Goal: Information Seeking & Learning: Learn about a topic

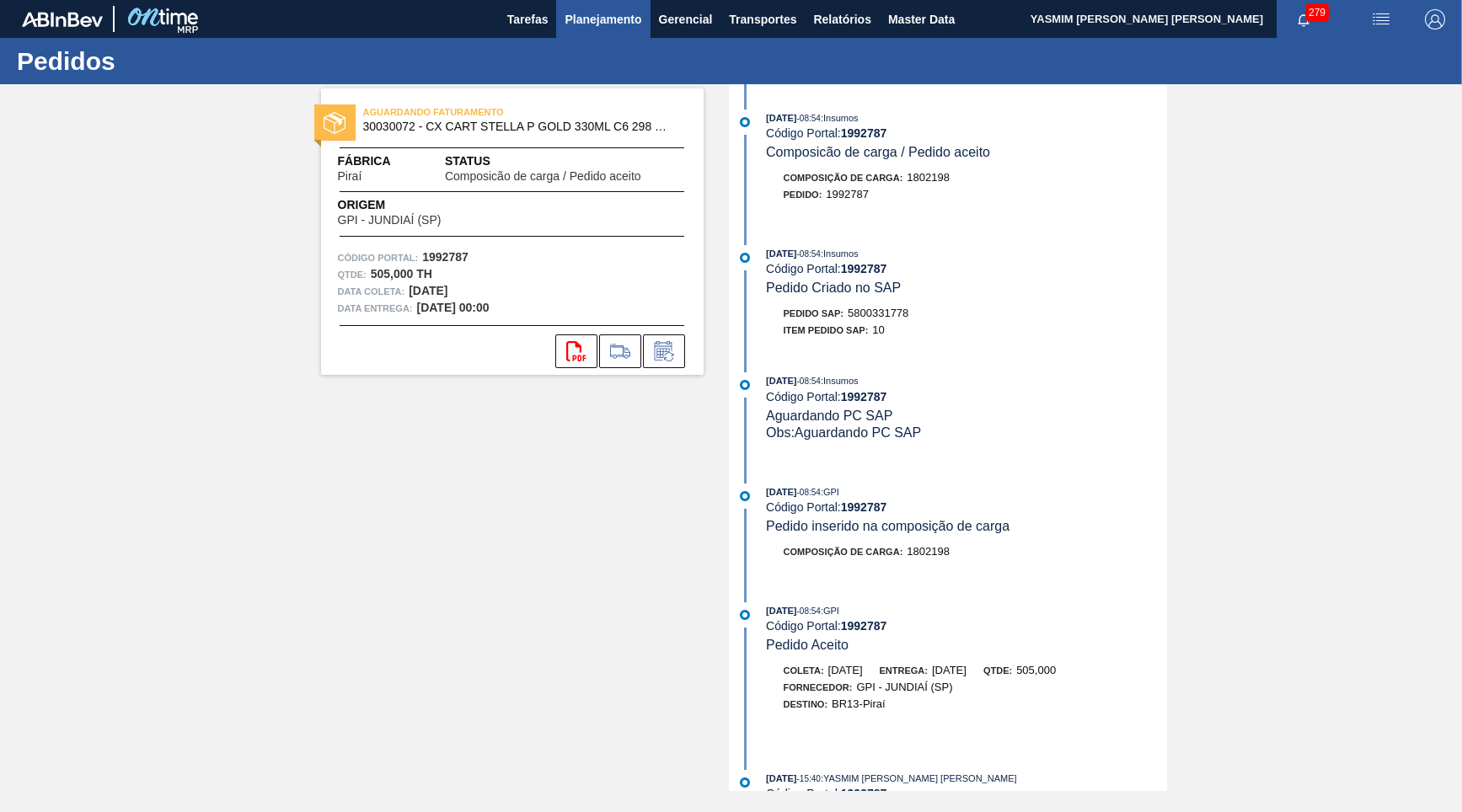
click at [625, 11] on span "Planejamento" at bounding box center [603, 20] width 77 height 21
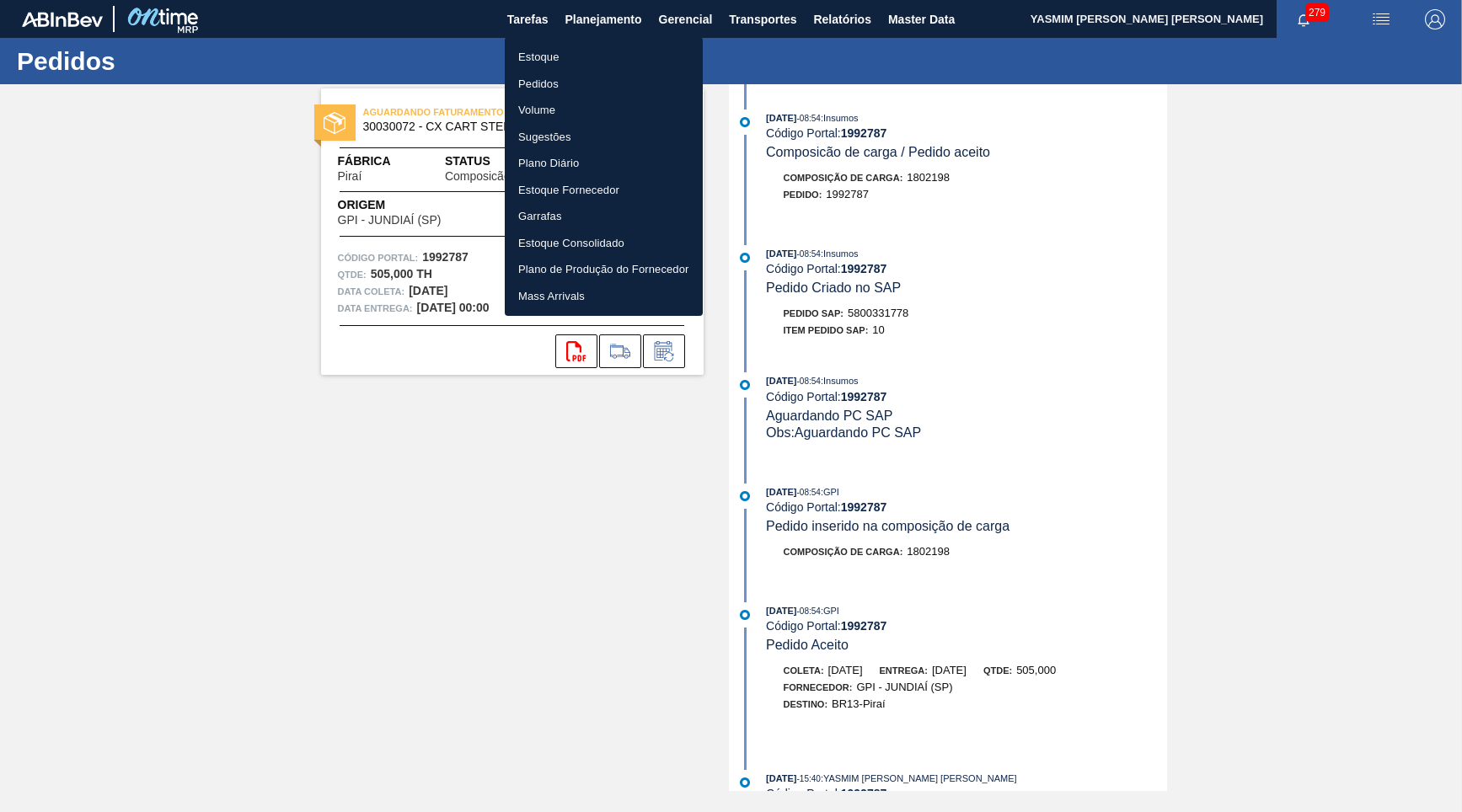
click at [593, 47] on li "Estoque" at bounding box center [604, 57] width 198 height 27
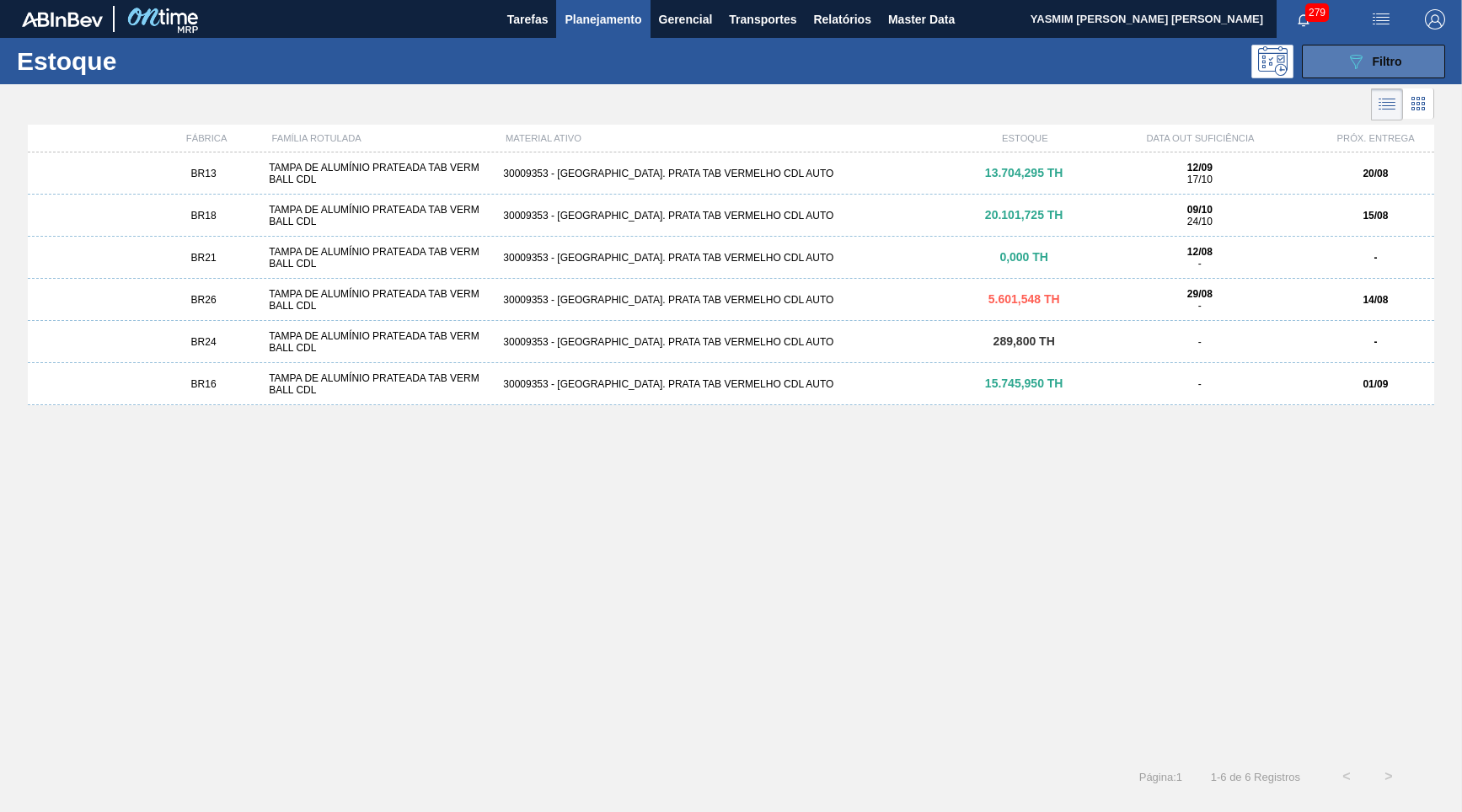
click at [1341, 59] on button "089F7B8B-B2A5-4AFE-B5C0-19BA573D28AC Filtro" at bounding box center [1374, 62] width 144 height 34
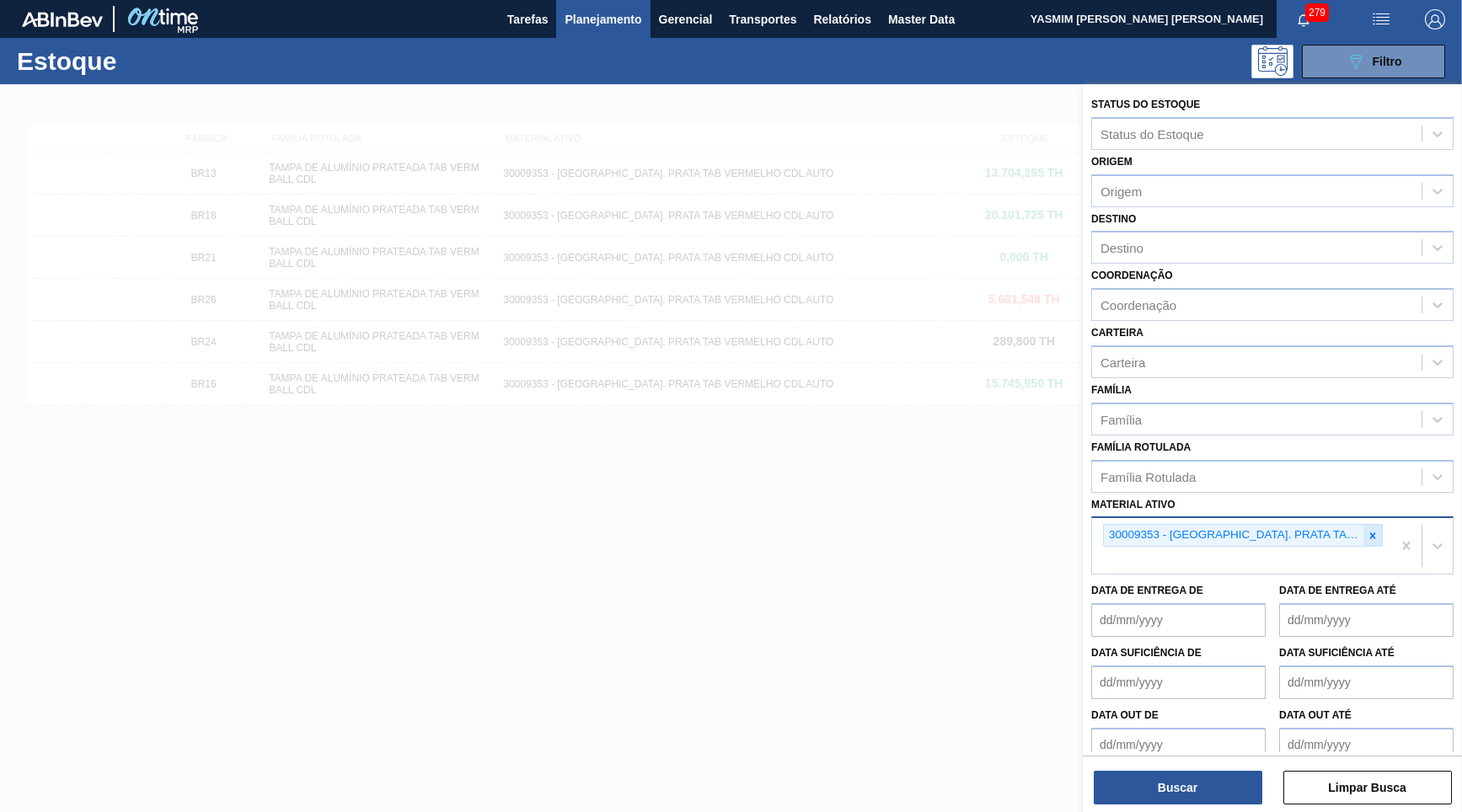
click at [1376, 525] on div at bounding box center [1373, 535] width 19 height 21
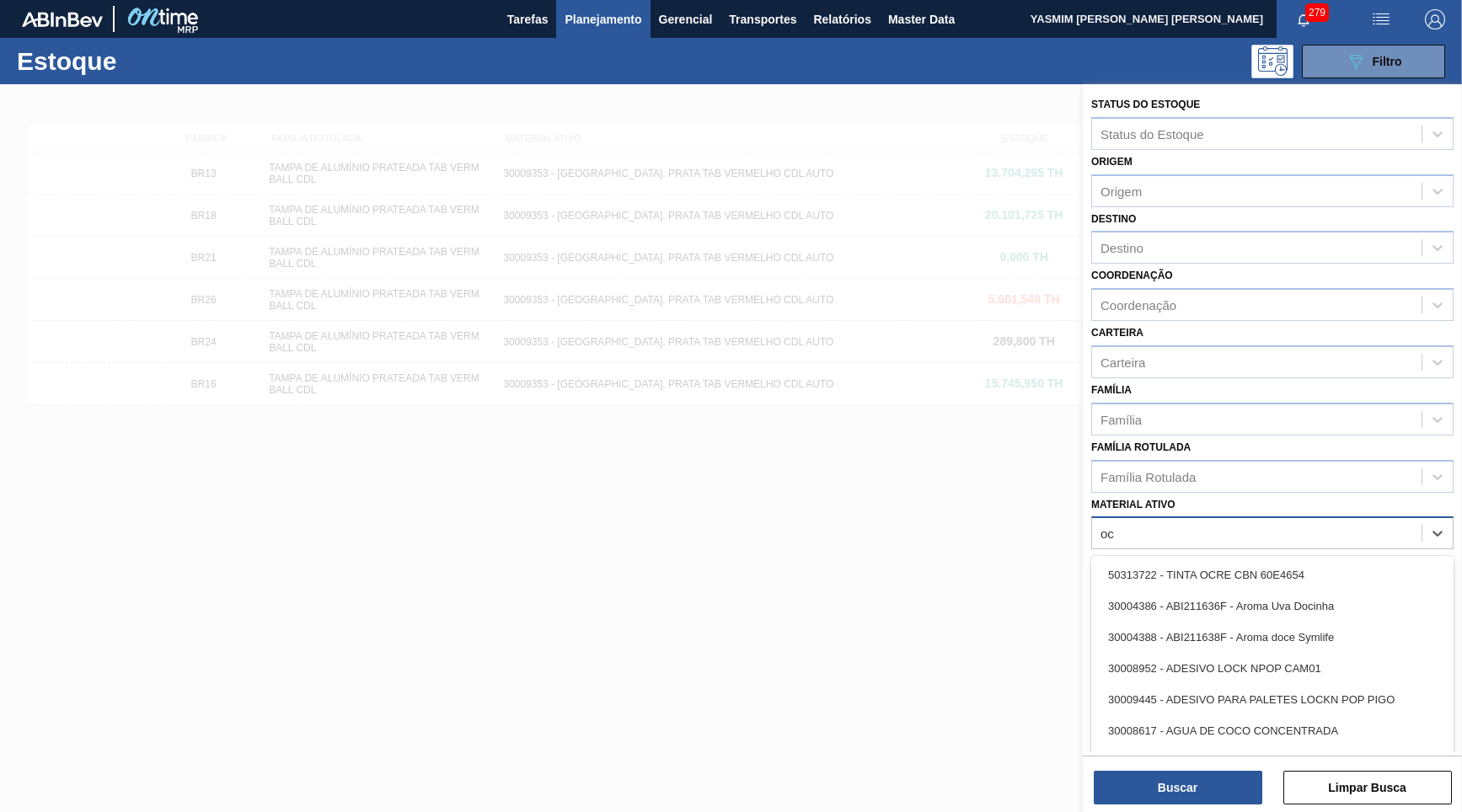
type ativo "o"
type ativo "coron"
click at [1303, 465] on div "Família Rotulada" at bounding box center [1256, 477] width 330 height 24
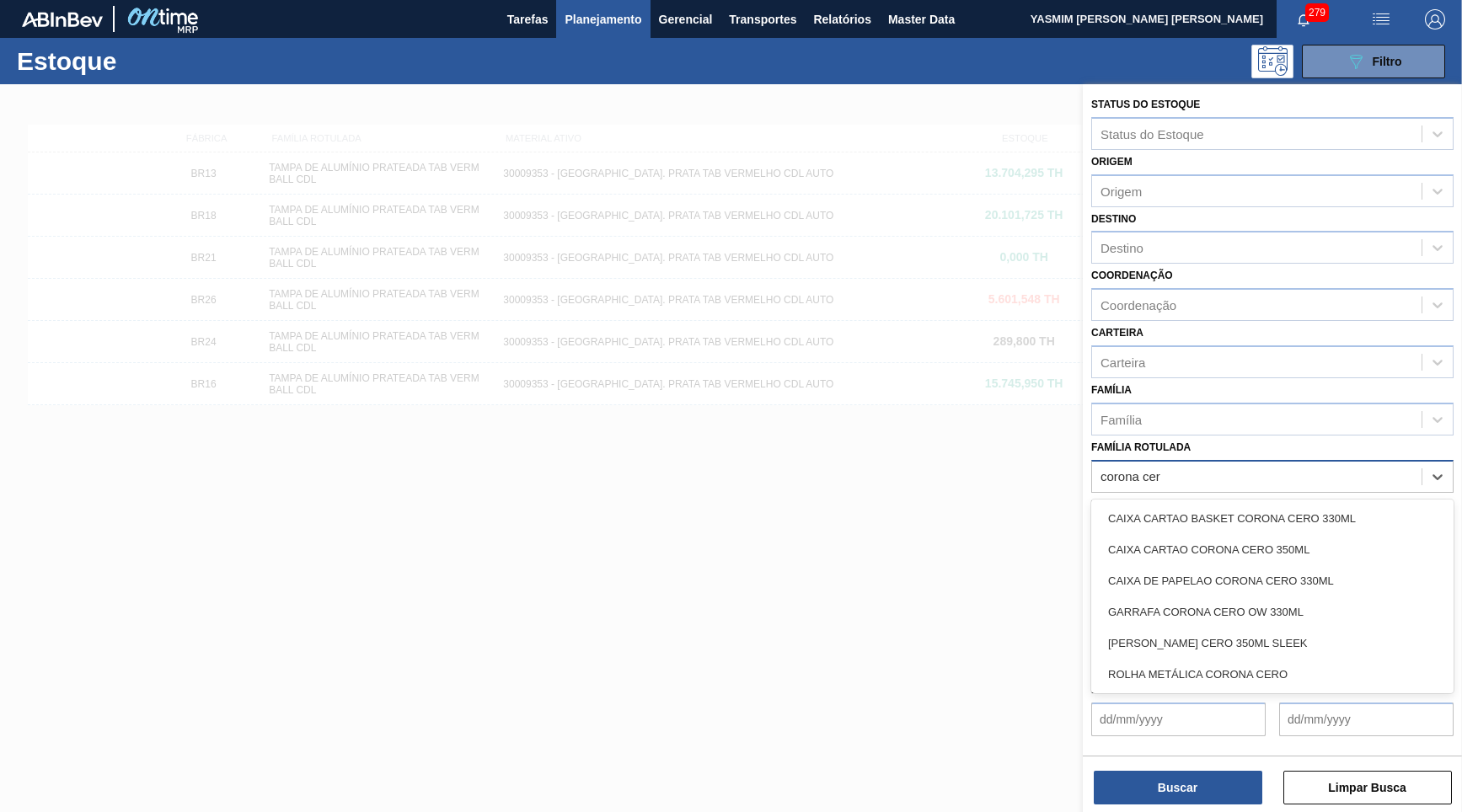
type Rotulada "corona cero"
click at [1273, 596] on div "GARRAFA CORONA CERO OW 330ML" at bounding box center [1272, 611] width 362 height 31
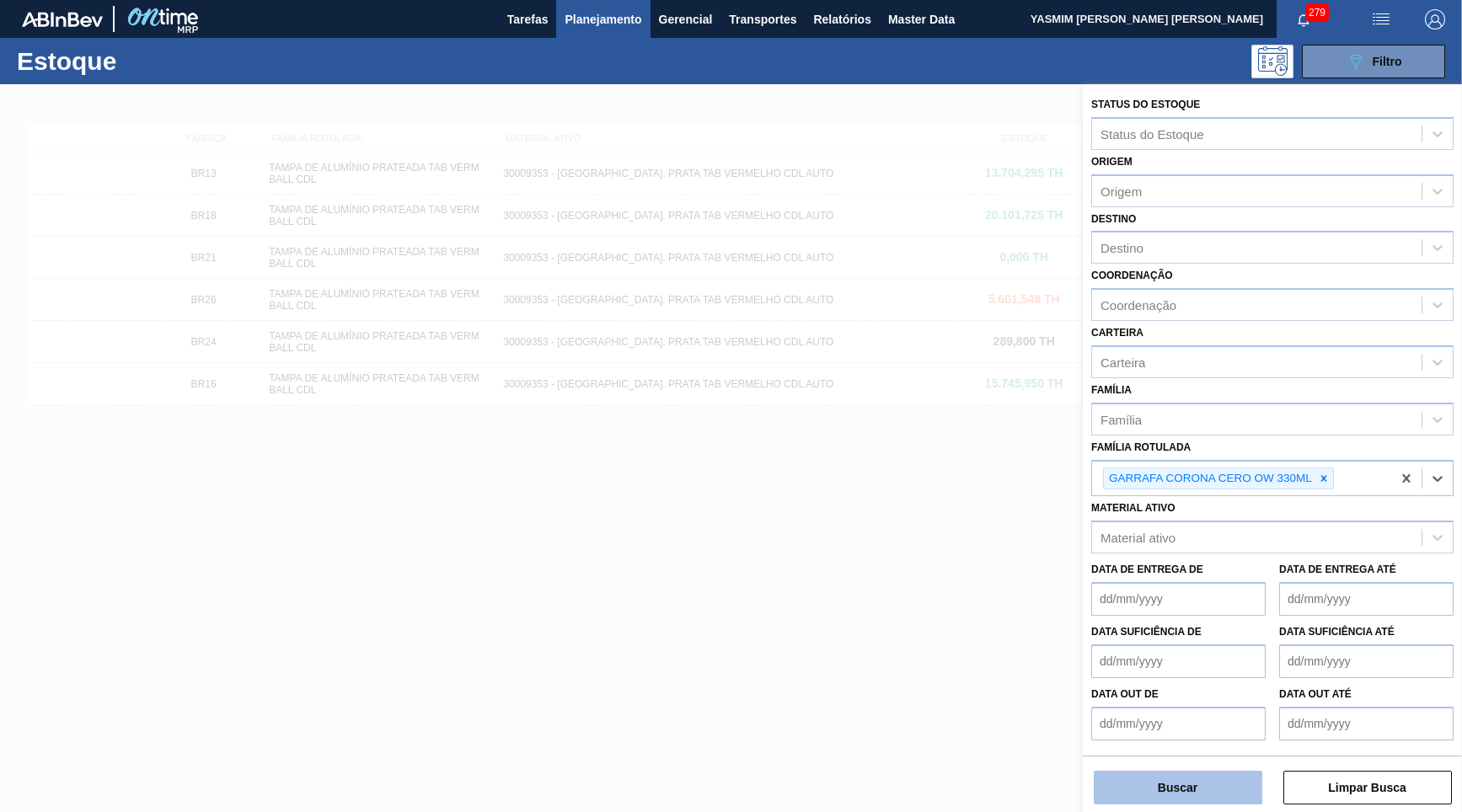
click at [1209, 779] on button "Buscar" at bounding box center [1178, 788] width 169 height 34
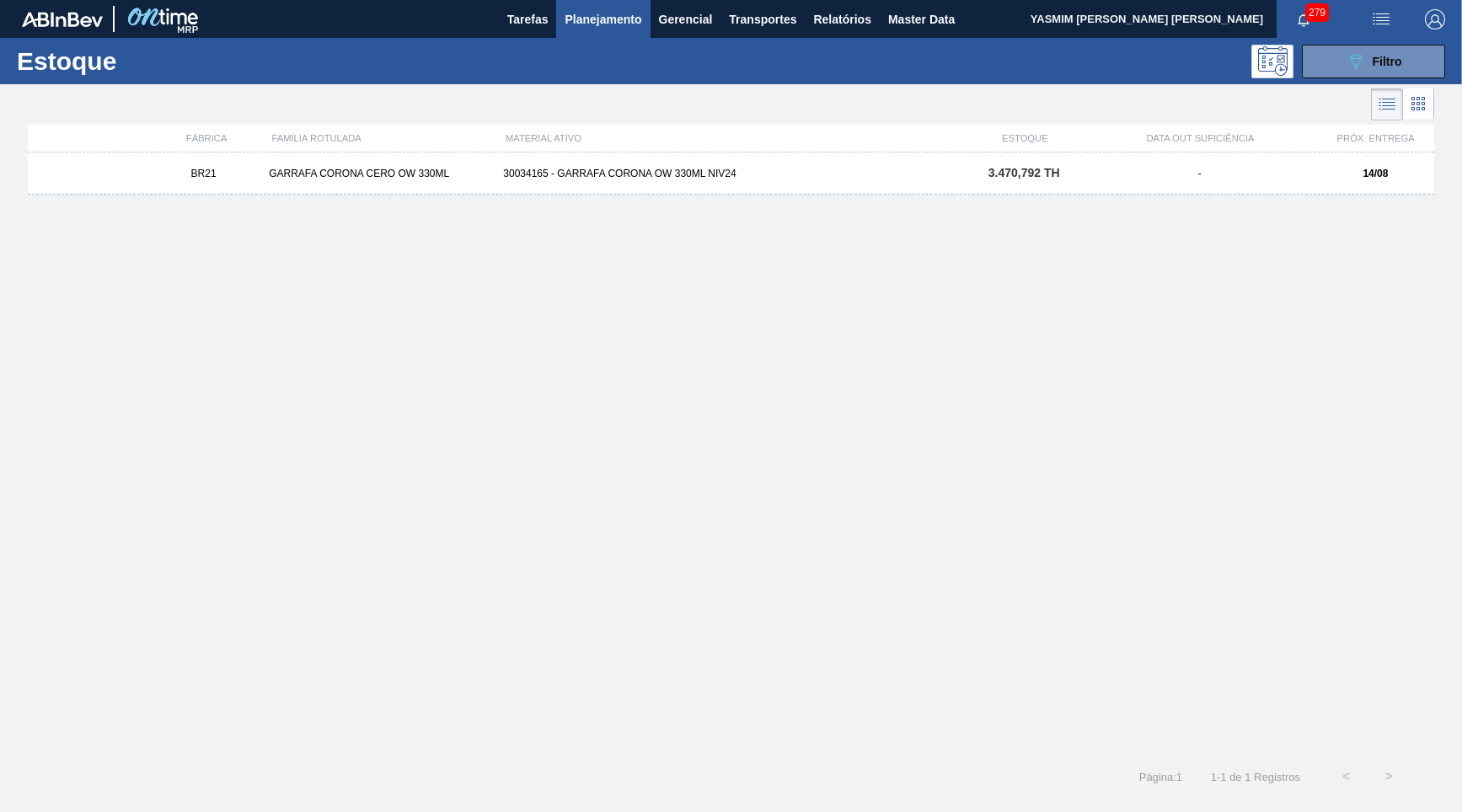
click at [1097, 176] on div "-" at bounding box center [1200, 174] width 235 height 12
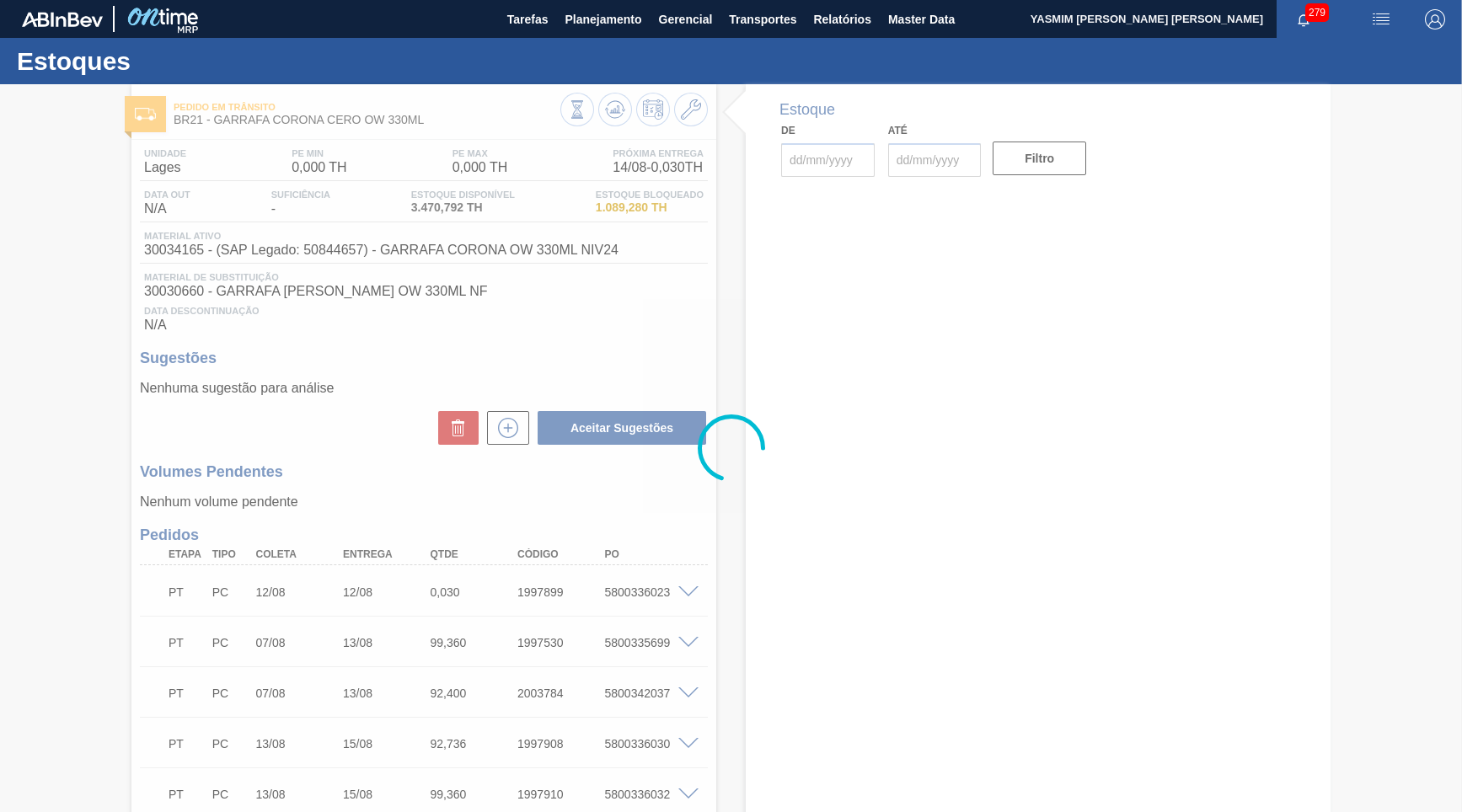
type input "[DATE]"
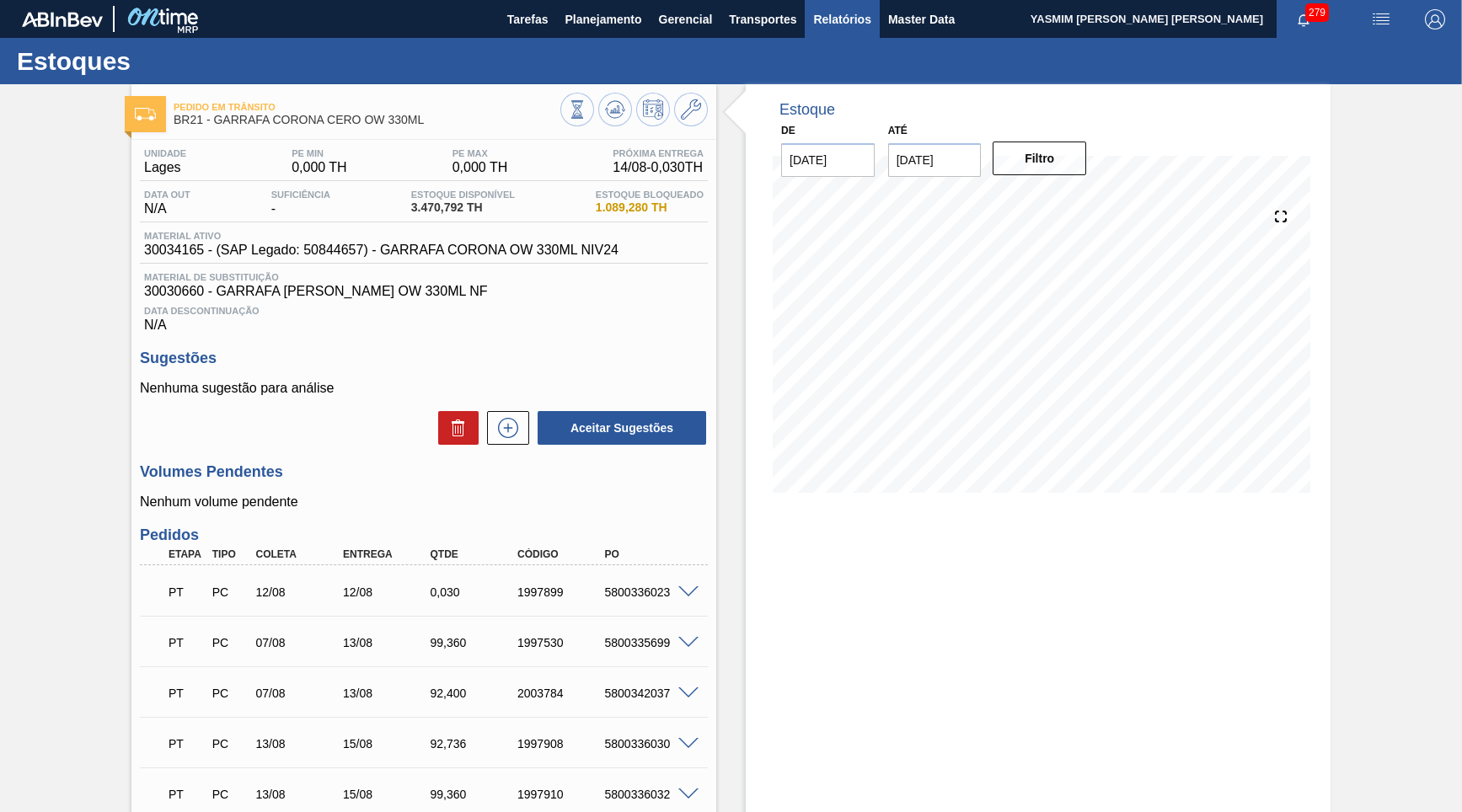
click at [830, 24] on span "Relatórios" at bounding box center [841, 20] width 57 height 21
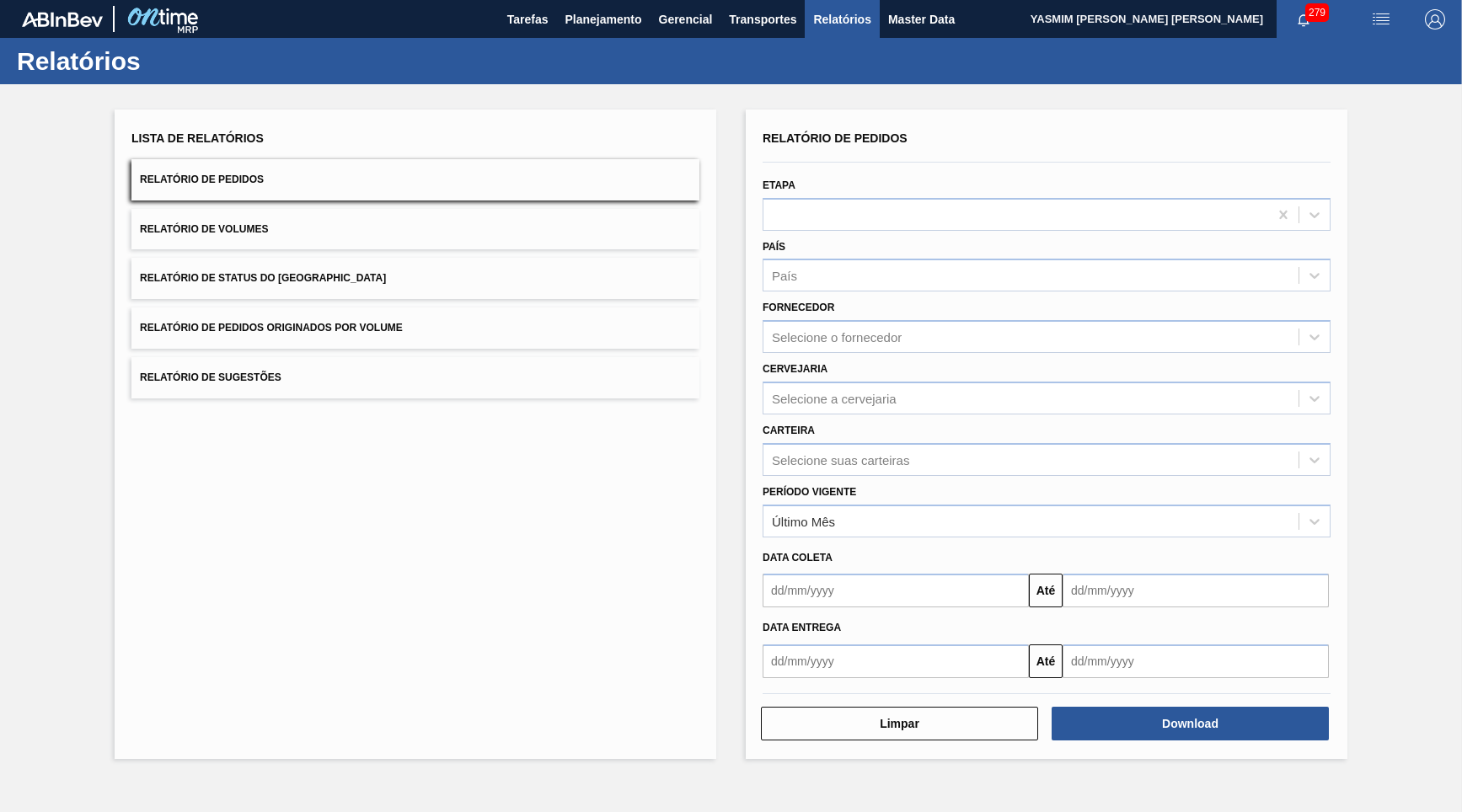
click at [864, 358] on div "Cervejaria Selecione a cervejaria" at bounding box center [1046, 386] width 568 height 57
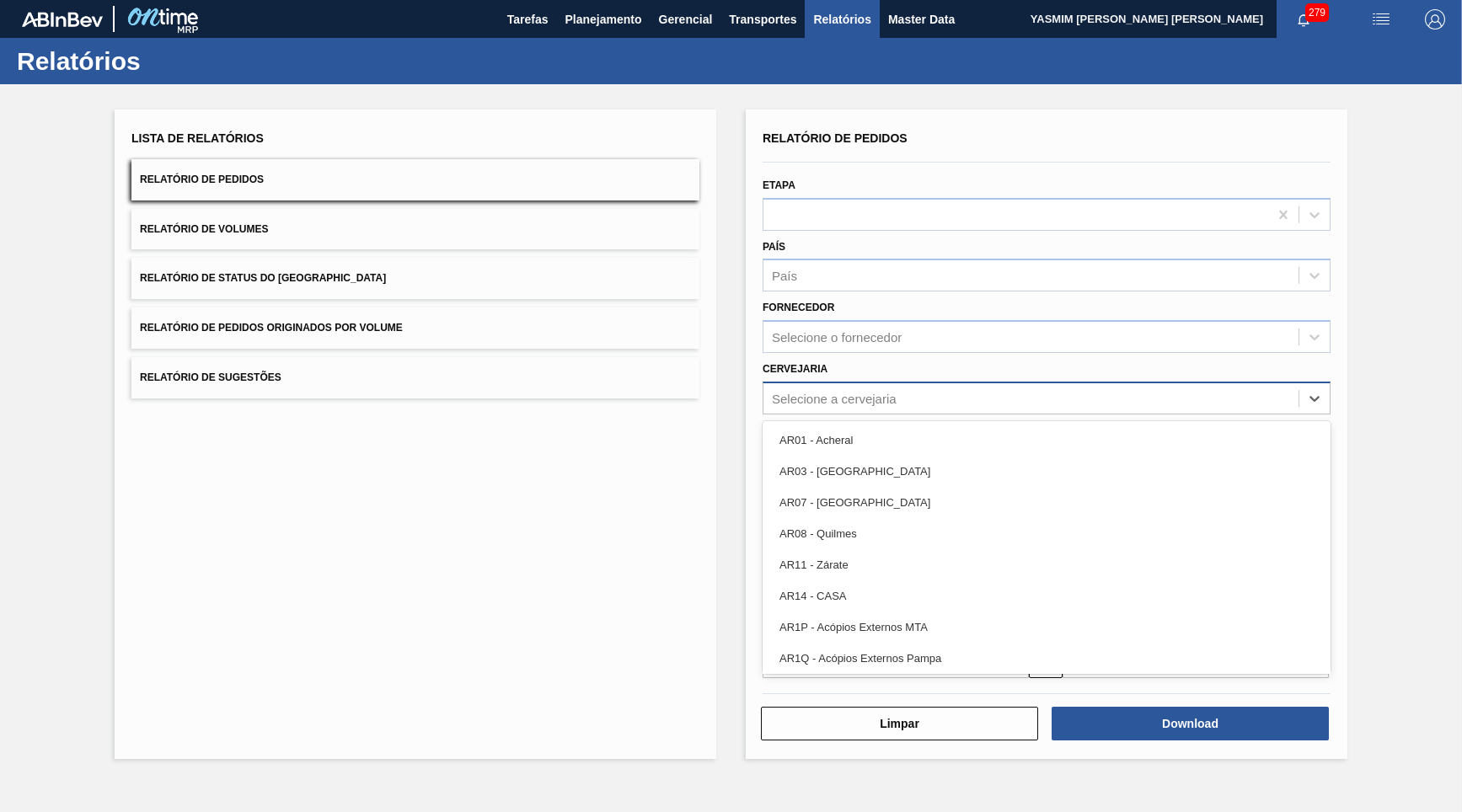
click at [869, 386] on div "Selecione a cervejaria" at bounding box center [1031, 398] width 535 height 24
type input "21"
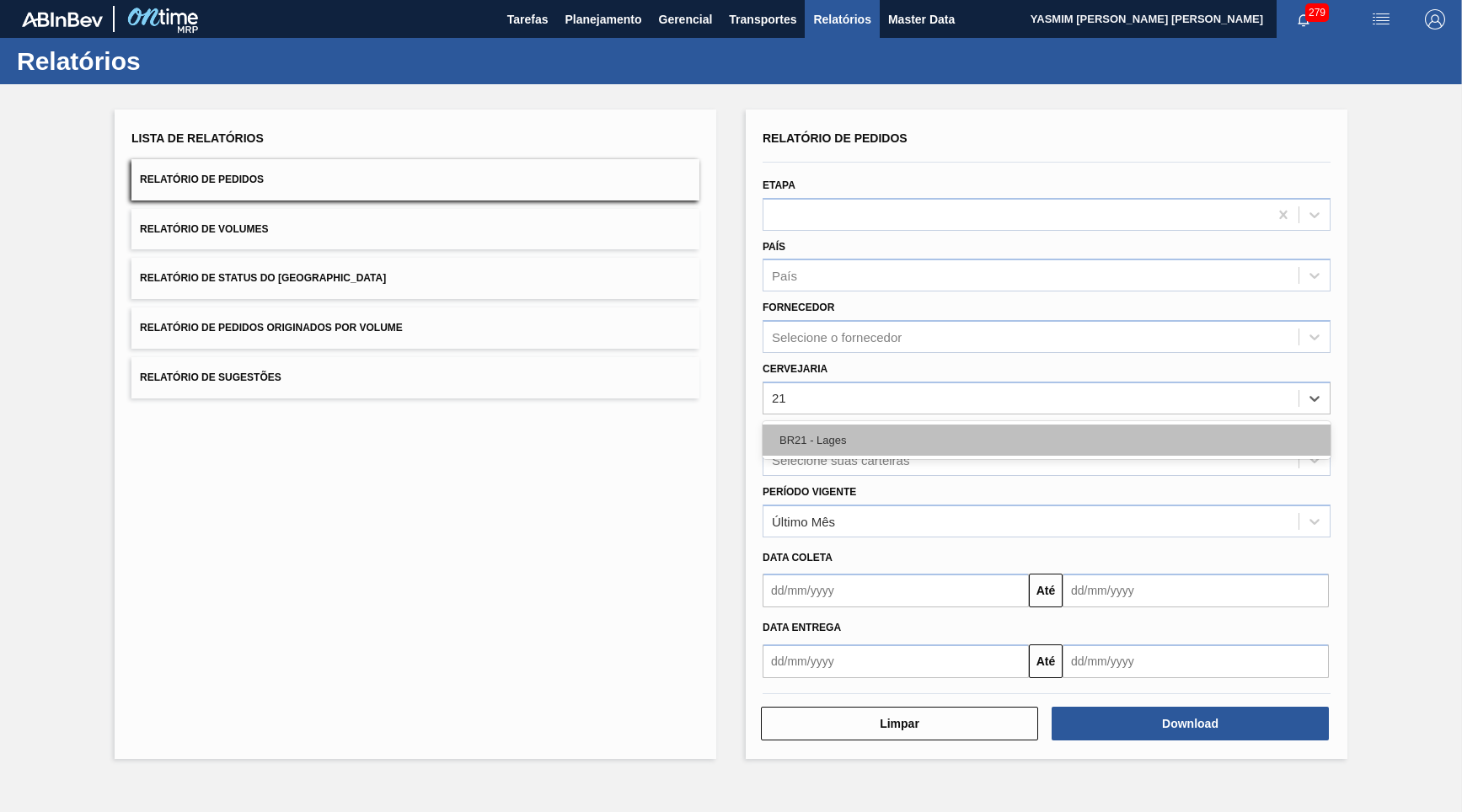
click at [963, 424] on div "BR21 - Lages" at bounding box center [1046, 439] width 568 height 31
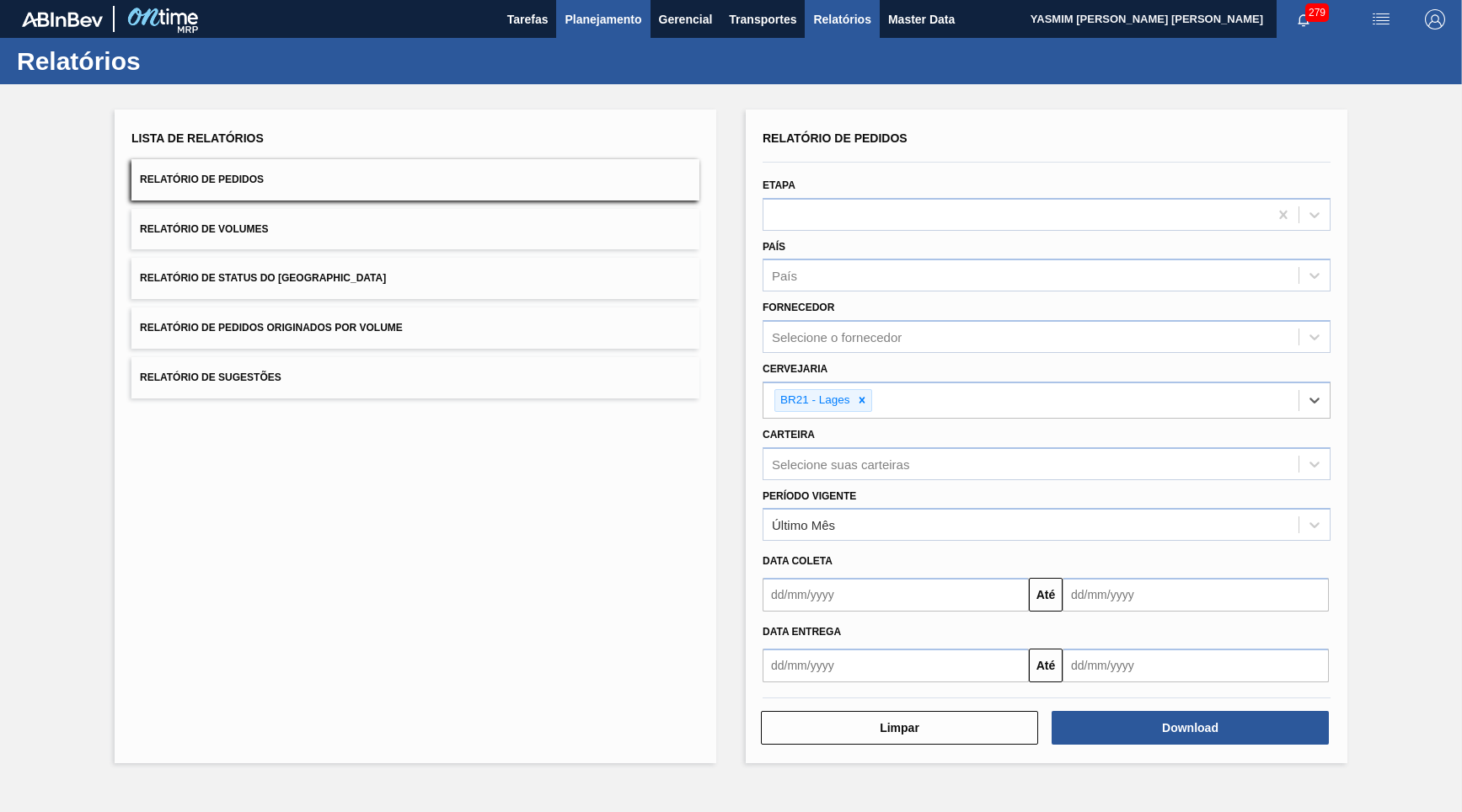
click at [597, 19] on span "Planejamento" at bounding box center [603, 20] width 77 height 21
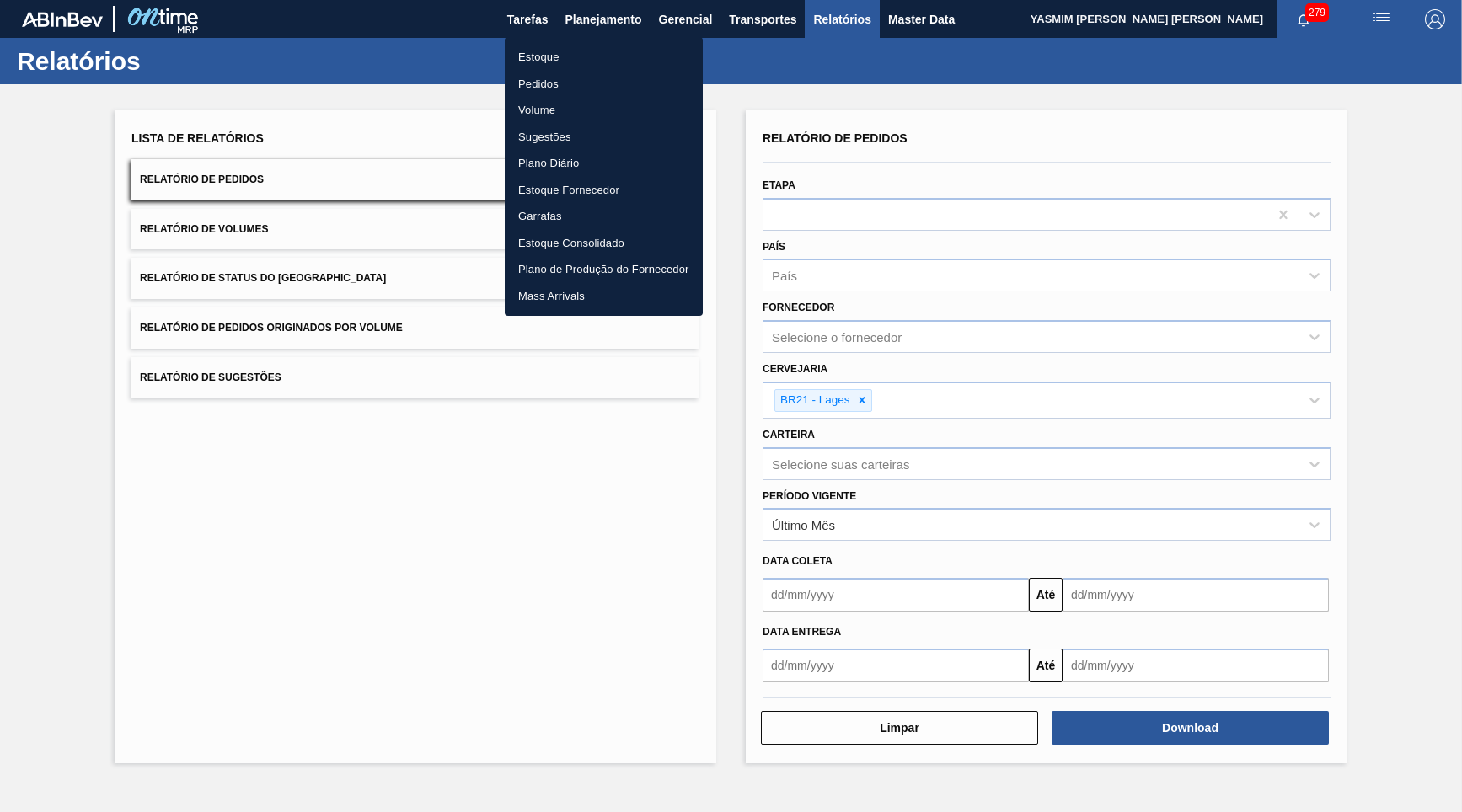
click at [561, 63] on li "Estoque" at bounding box center [604, 57] width 198 height 27
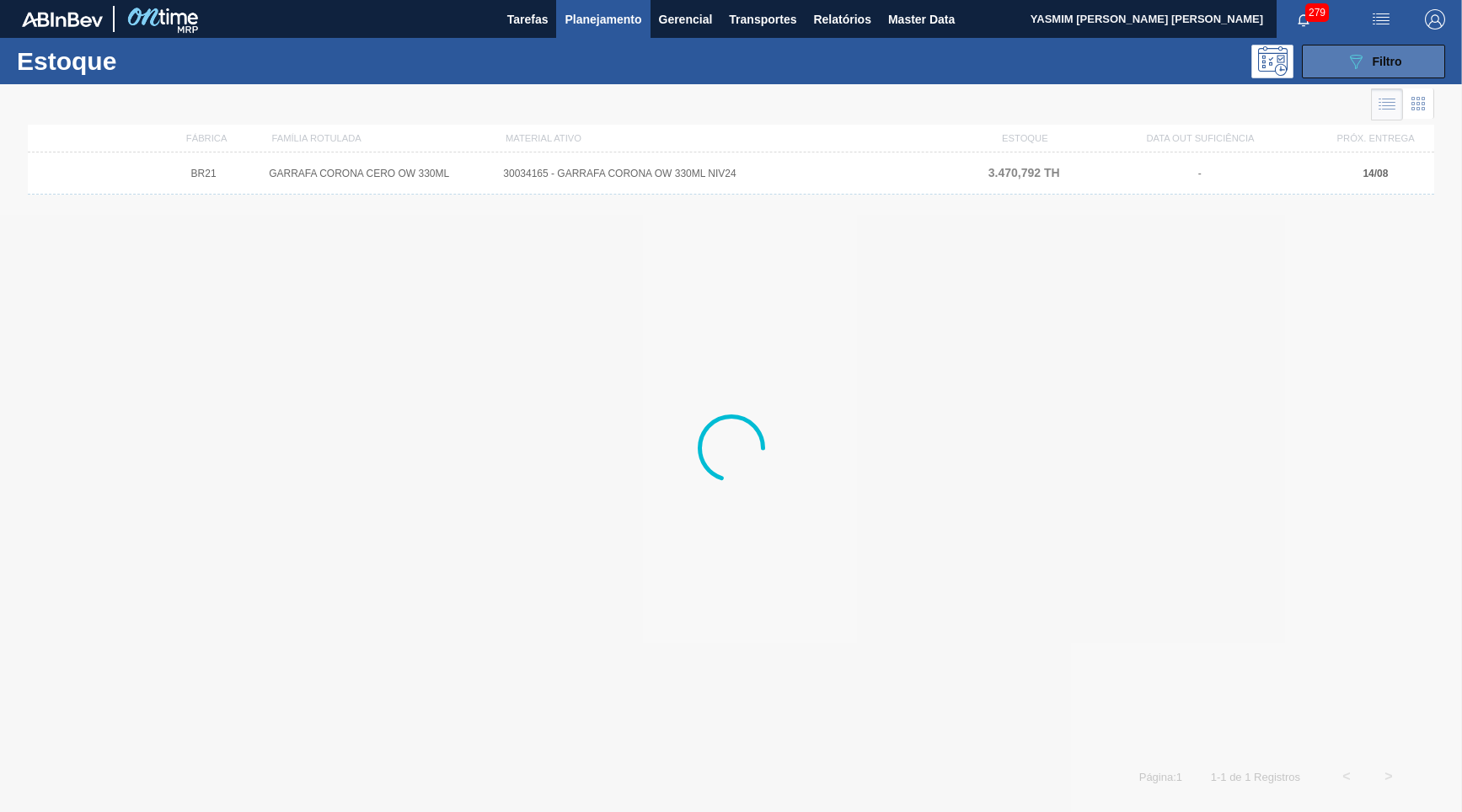
click at [1337, 47] on button "089F7B8B-B2A5-4AFE-B5C0-19BA573D28AC Filtro" at bounding box center [1374, 62] width 144 height 34
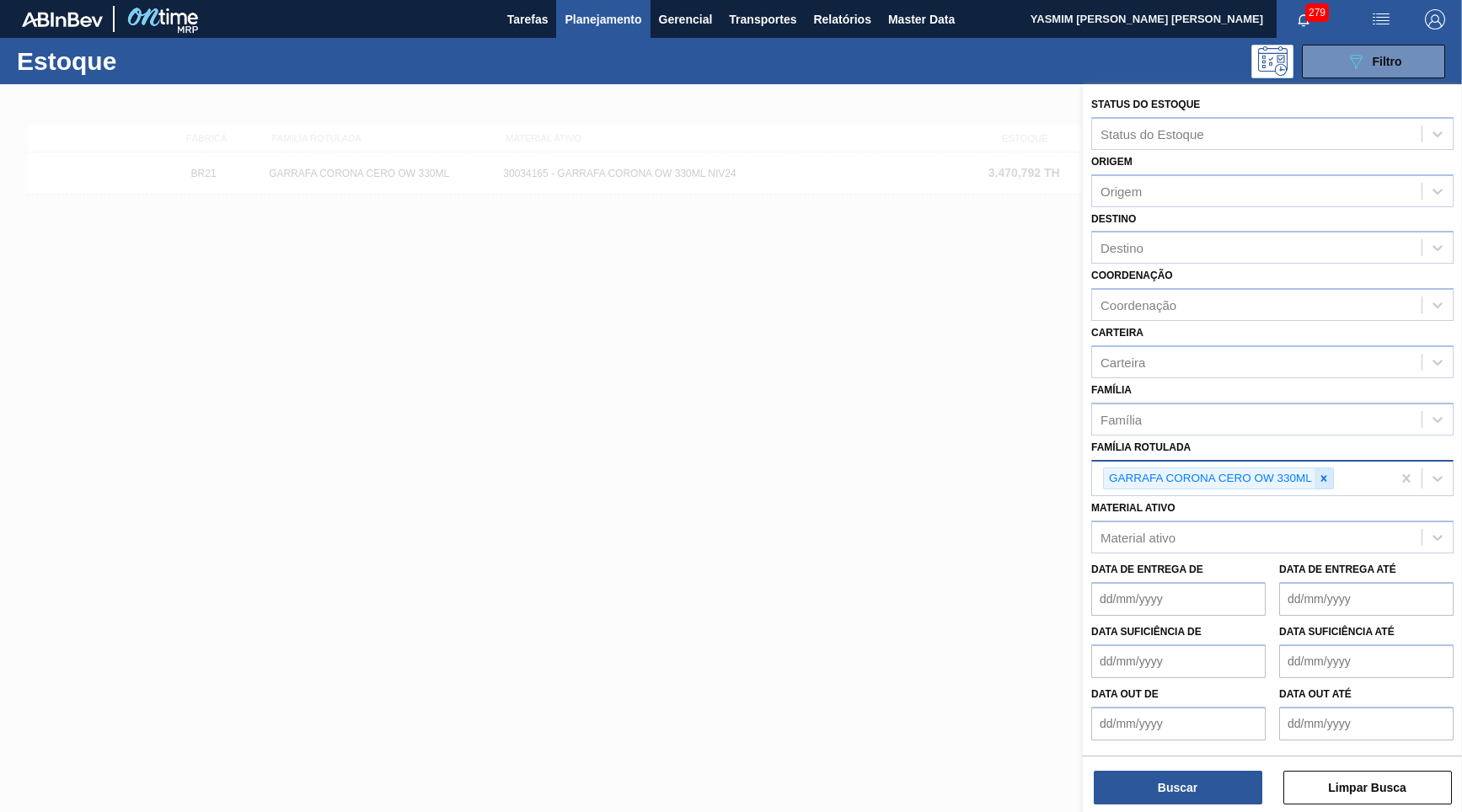
click at [1330, 473] on icon at bounding box center [1324, 479] width 12 height 12
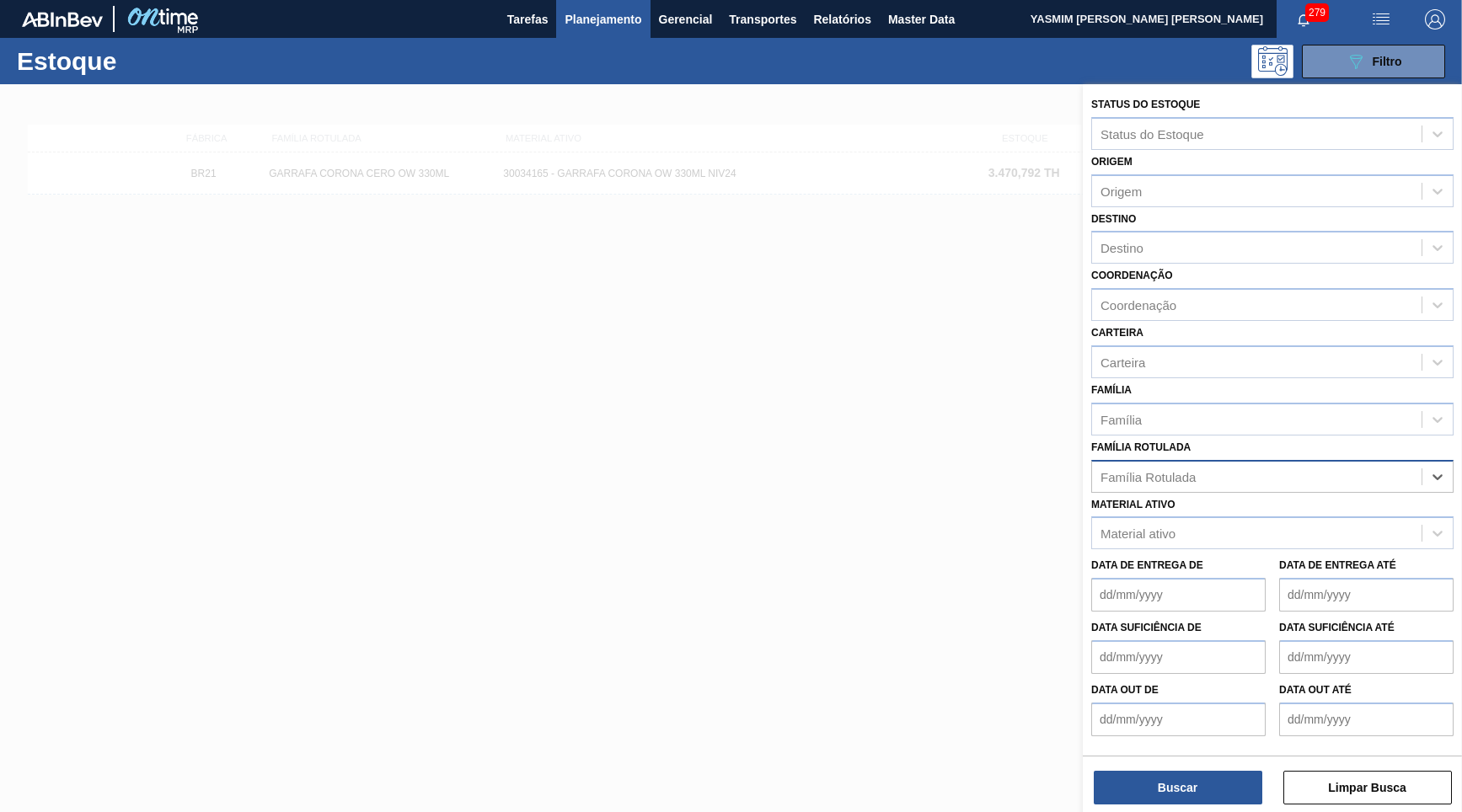
paste Rotulada "30029050"
type Rotulada "30029050"
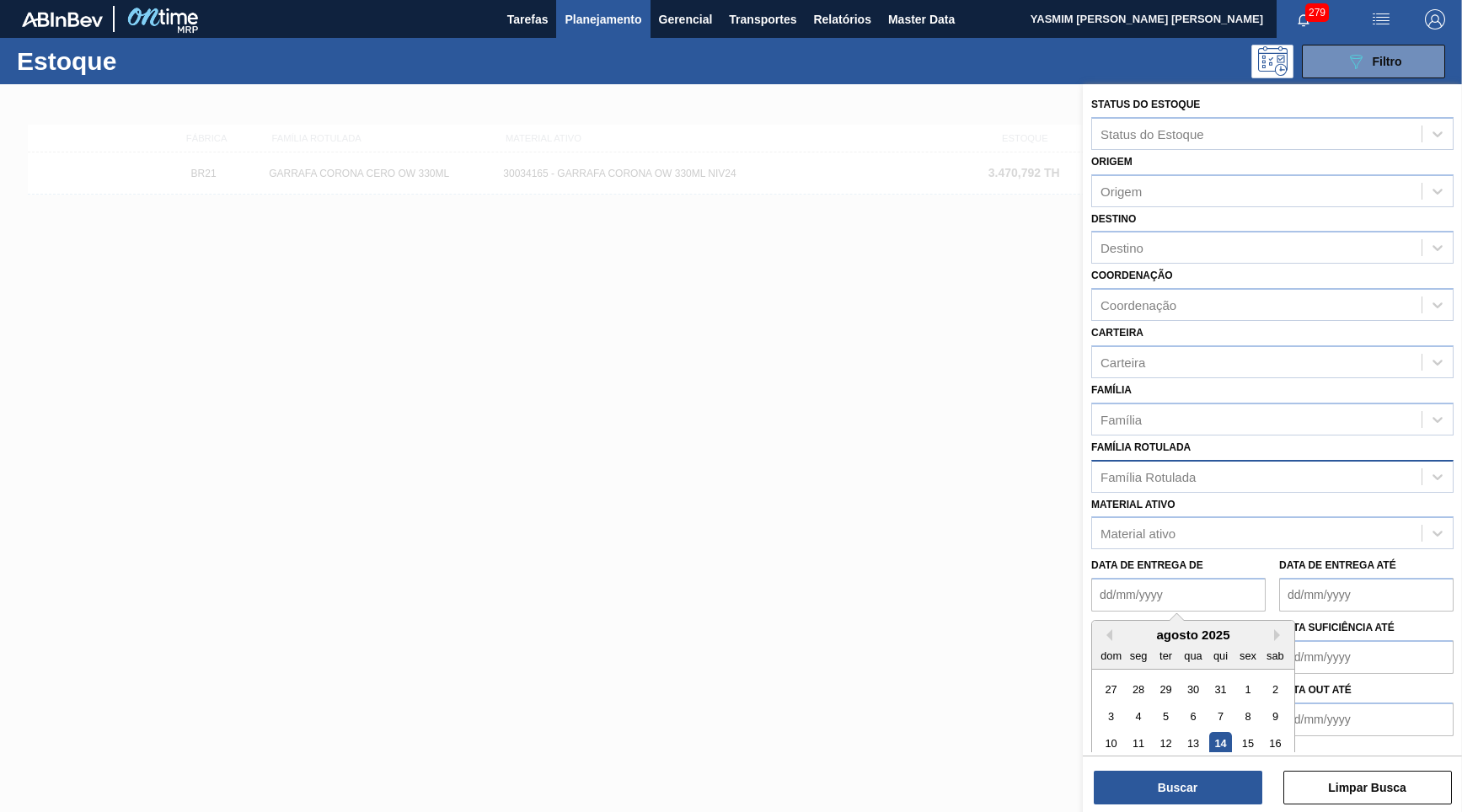
click at [1227, 582] on de "Data de Entrega de" at bounding box center [1178, 595] width 175 height 34
click at [1183, 559] on label "Data de Entrega de" at bounding box center [1147, 565] width 112 height 12
click at [1183, 578] on de "Data de Entrega de" at bounding box center [1178, 595] width 175 height 34
click at [1165, 493] on div "Material ativo Material ativo" at bounding box center [1272, 521] width 362 height 57
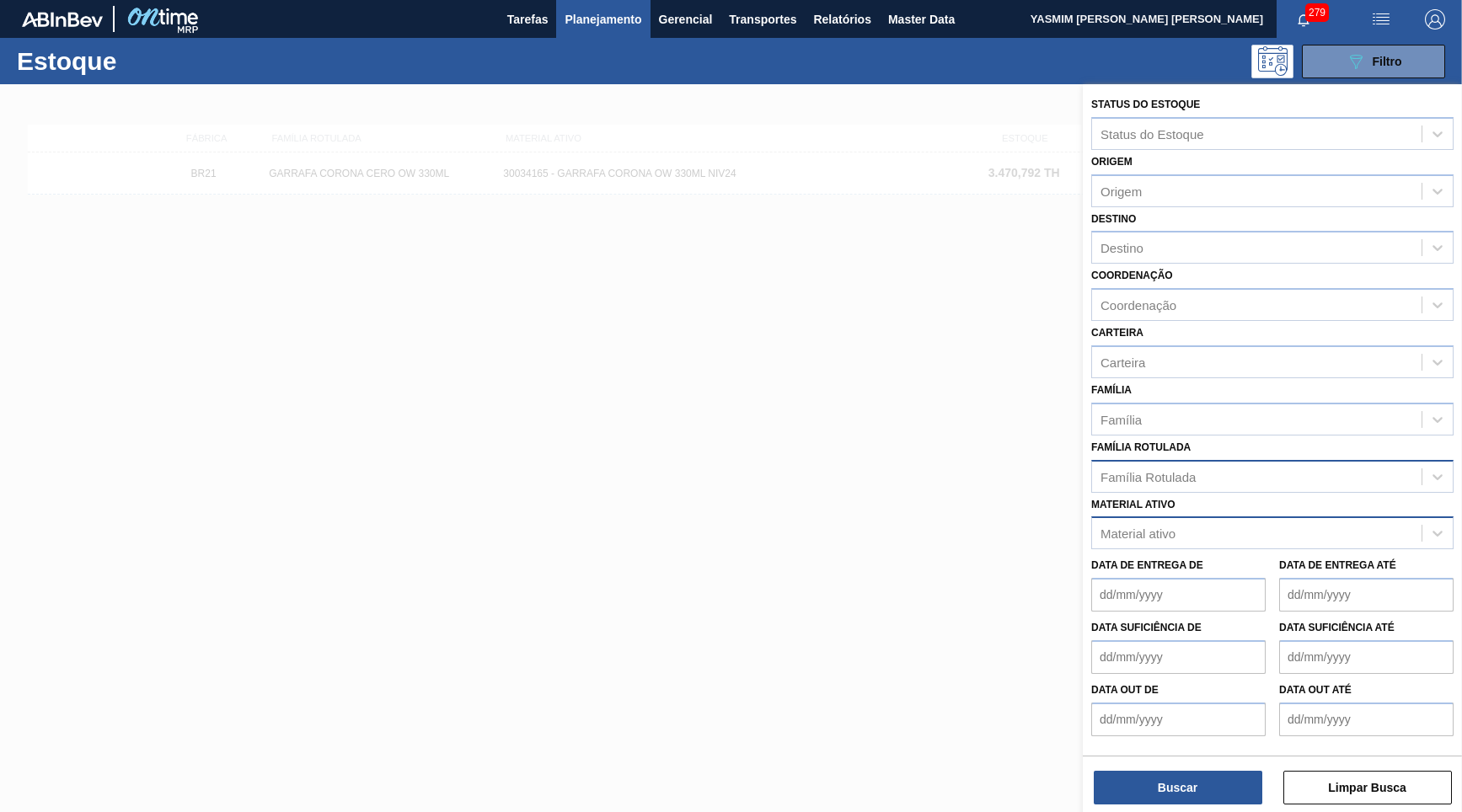
click at [1172, 527] on div "Material ativo" at bounding box center [1138, 533] width 75 height 14
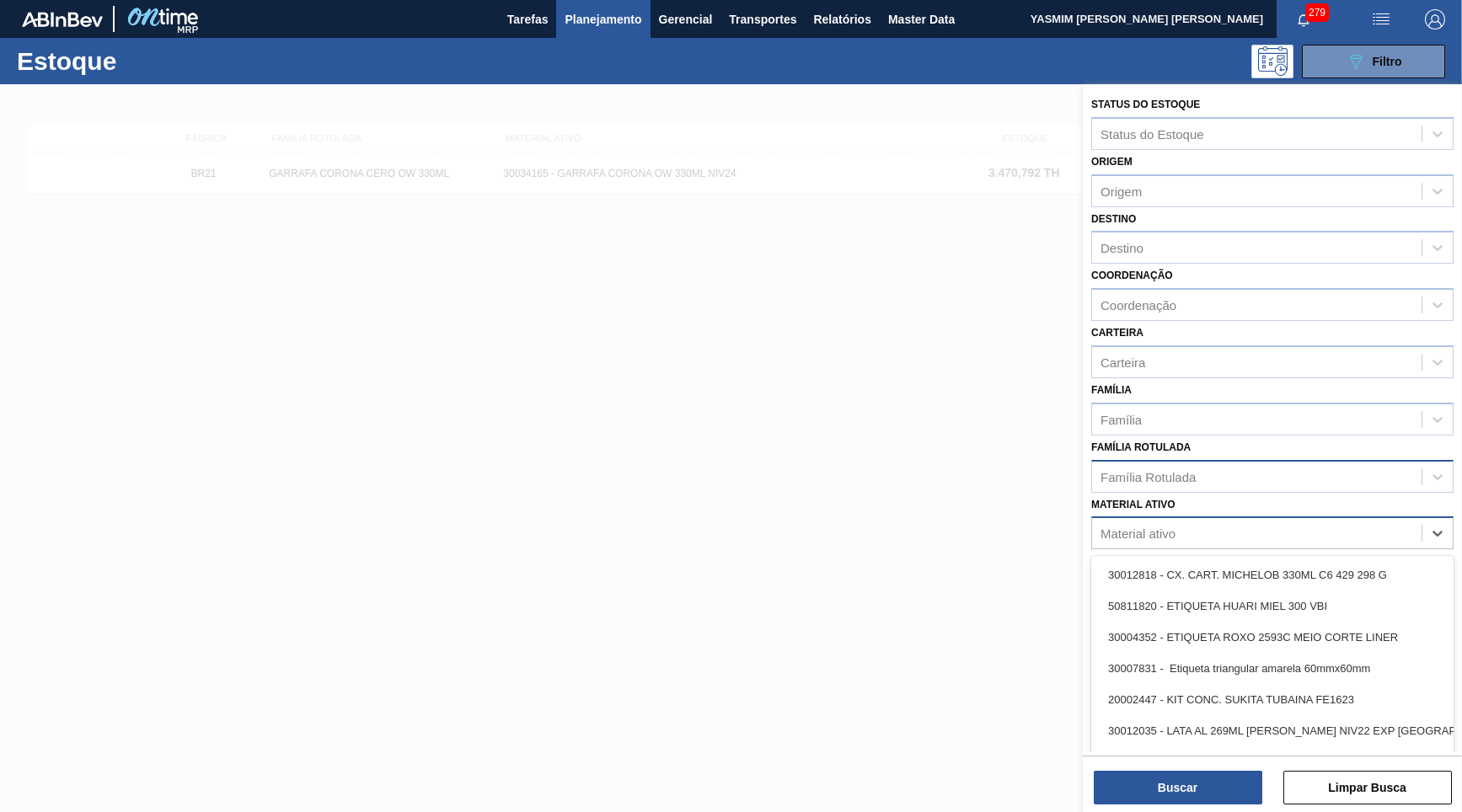
paste ativo "30029050"
type ativo "30029050"
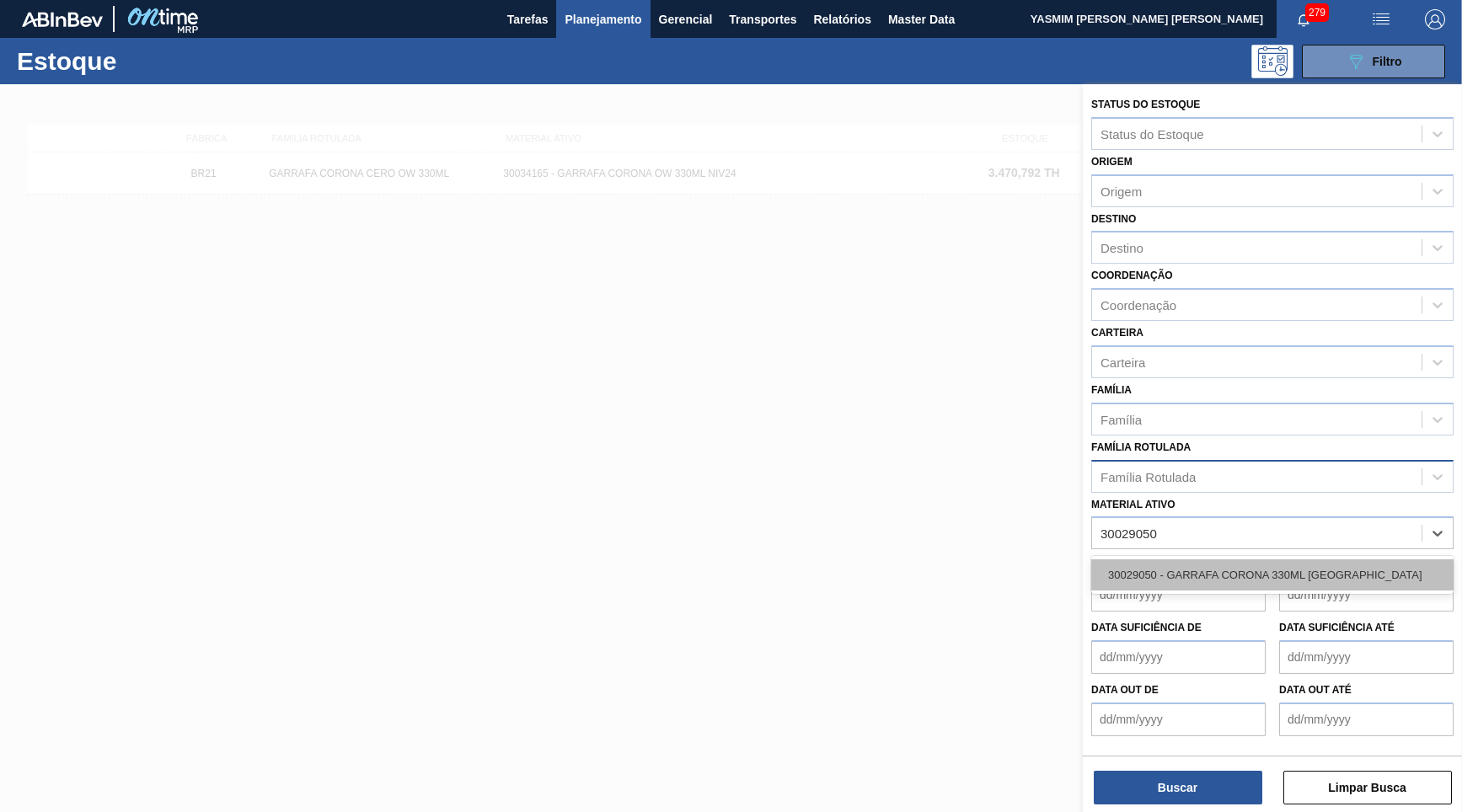
click at [1173, 559] on div "30029050 - GARRAFA CORONA 330ML [GEOGRAPHIC_DATA]" at bounding box center [1272, 575] width 362 height 31
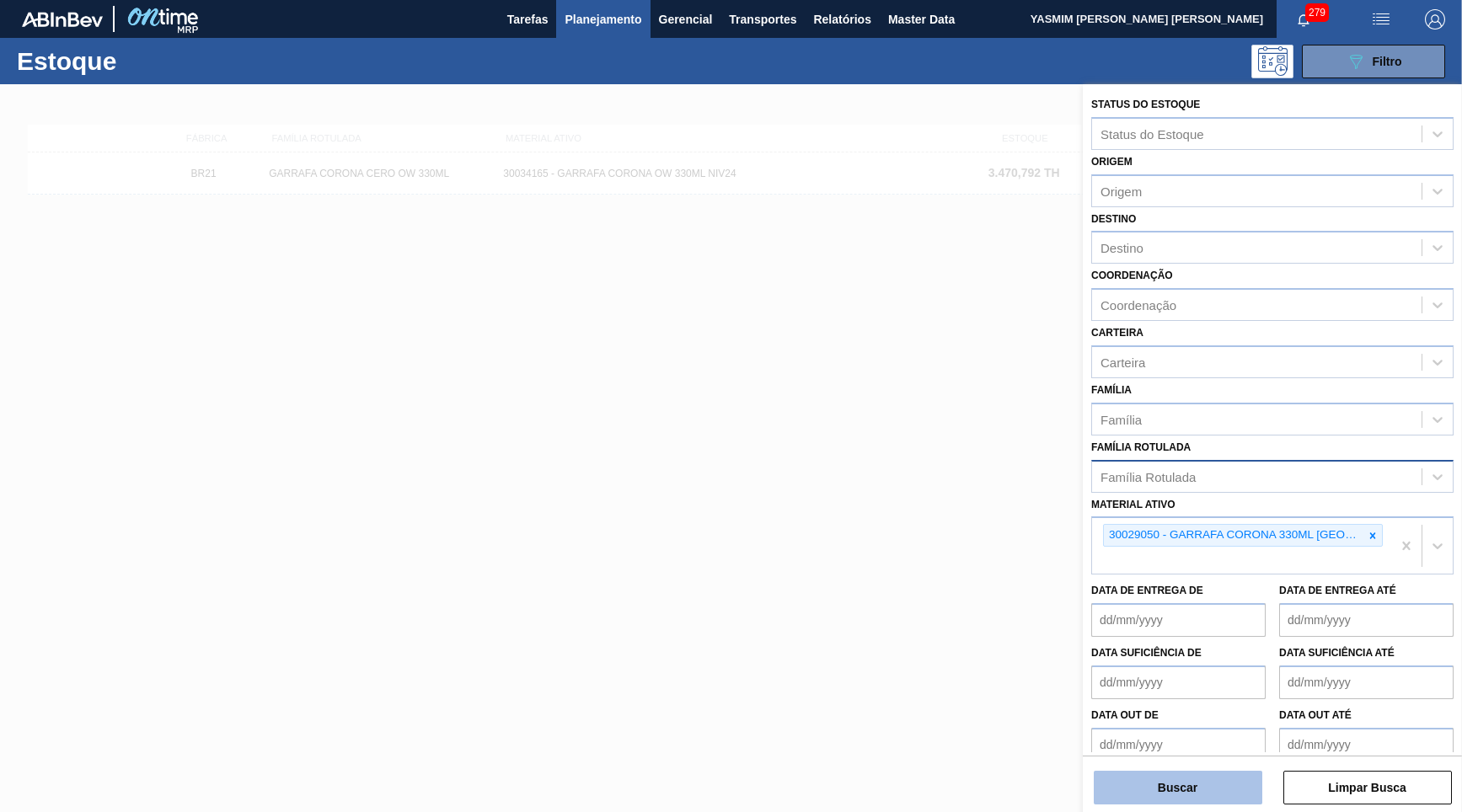
click at [1183, 789] on button "Buscar" at bounding box center [1178, 788] width 169 height 34
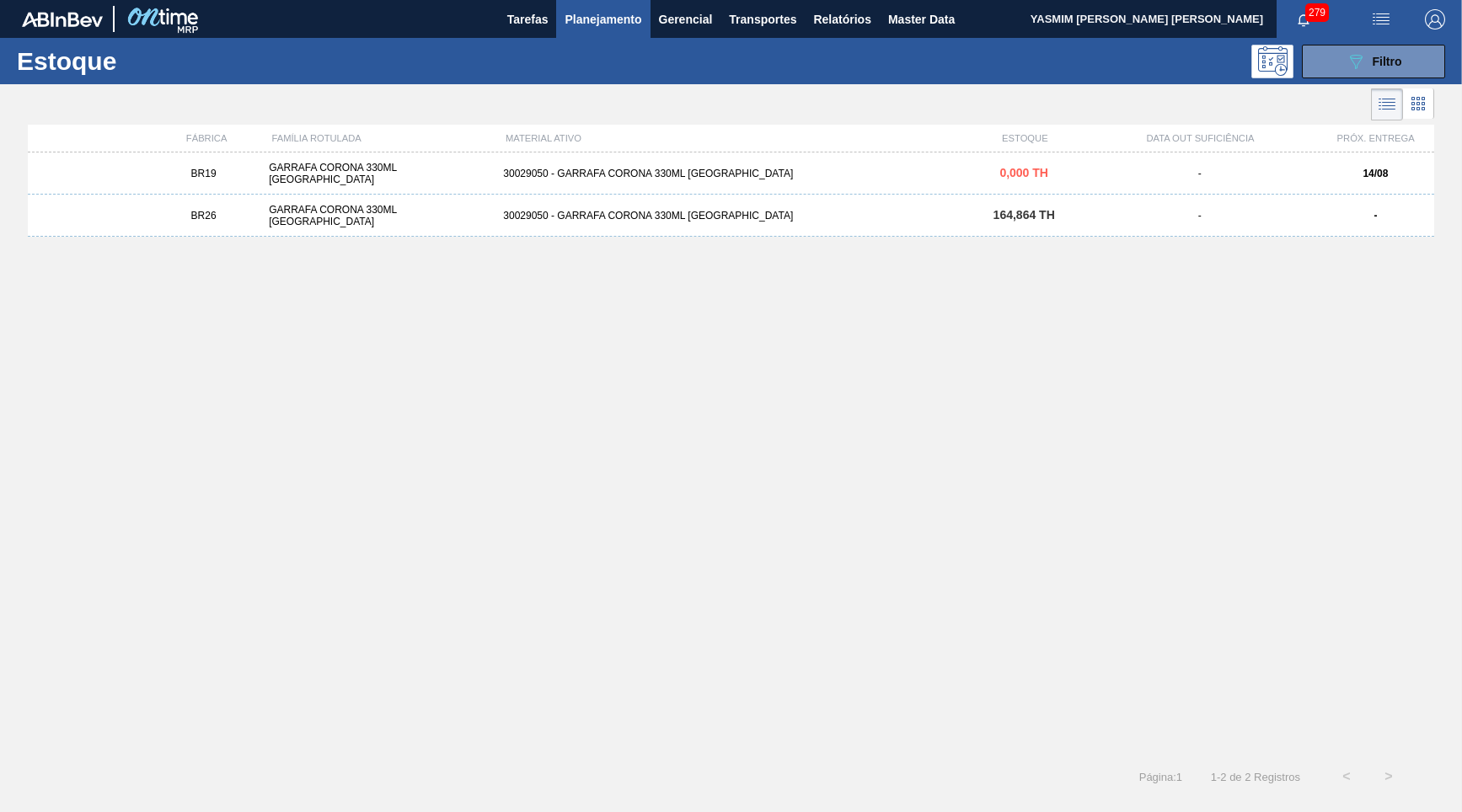
click at [312, 212] on div "GARRAFA CORONA 330ML [GEOGRAPHIC_DATA]" at bounding box center [379, 215] width 235 height 23
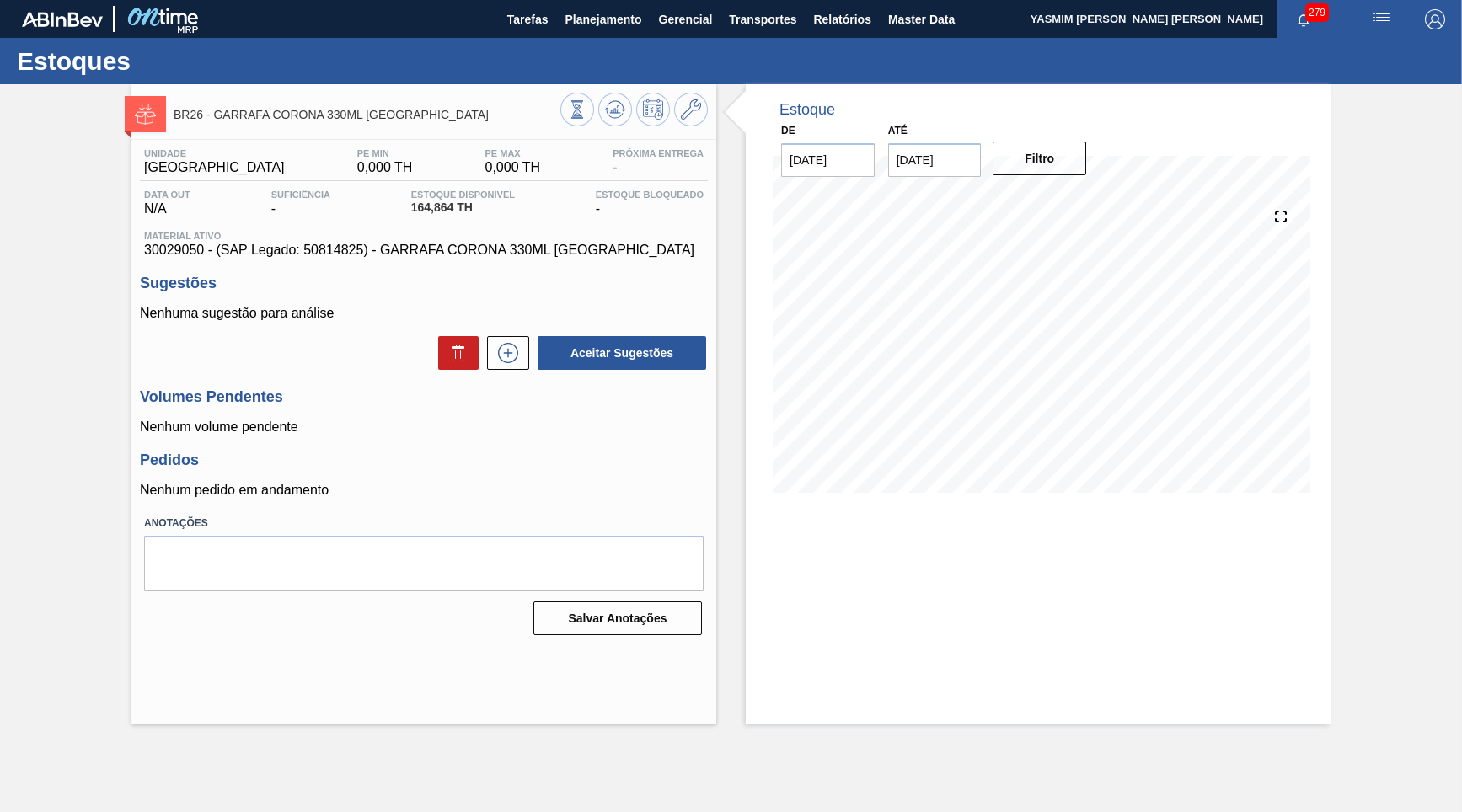
click at [491, 255] on span "30029050 - (SAP Legado: 50814825) - GARRAFA CORONA 330ML [GEOGRAPHIC_DATA]" at bounding box center [423, 251] width 560 height 15
click at [419, 252] on span "30029050 - (SAP Legado: 50814825) - GARRAFA CORONA 330ML [GEOGRAPHIC_DATA]" at bounding box center [423, 251] width 560 height 15
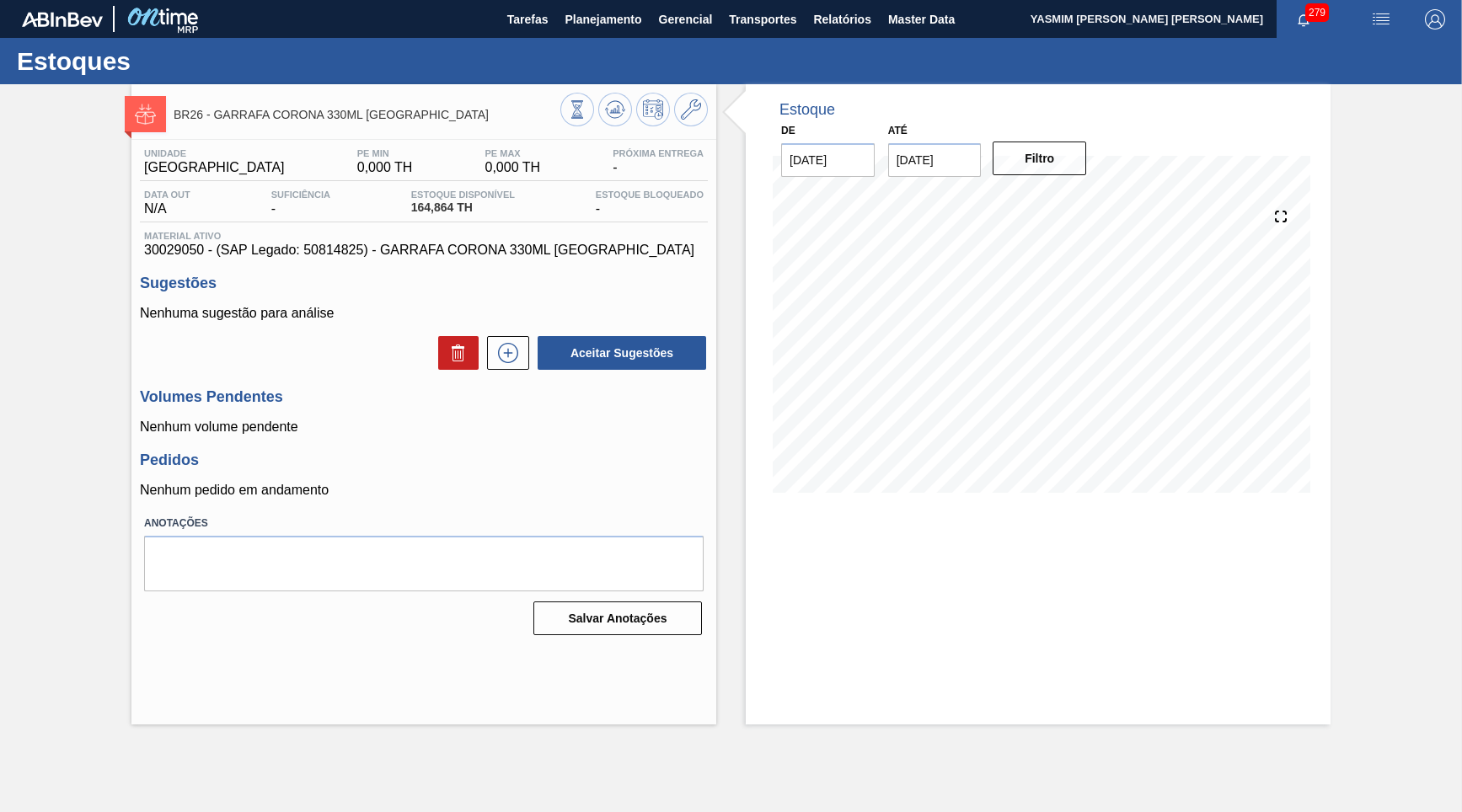
click at [419, 252] on span "30029050 - (SAP Legado: 50814825) - GARRAFA CORONA 330ML [GEOGRAPHIC_DATA]" at bounding box center [423, 251] width 560 height 15
